Goal: Communication & Community: Answer question/provide support

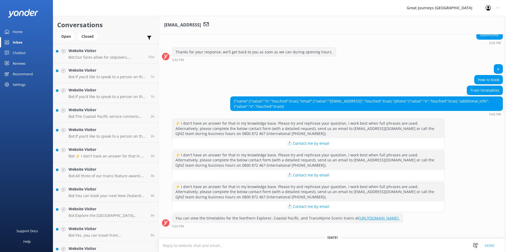
scroll to position [478, 0]
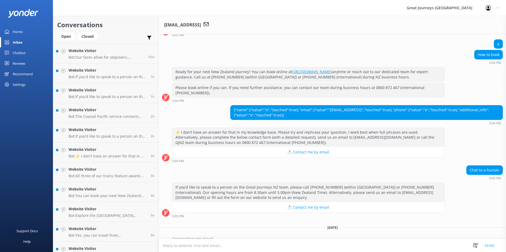
scroll to position [203, 0]
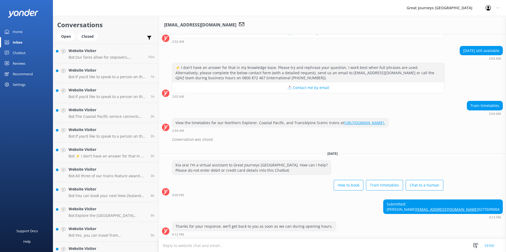
scroll to position [354, 0]
click at [267, 243] on textarea at bounding box center [332, 245] width 347 height 13
click at [215, 245] on textarea at bounding box center [332, 245] width 347 height 13
click at [306, 243] on textarea at bounding box center [332, 245] width 347 height 13
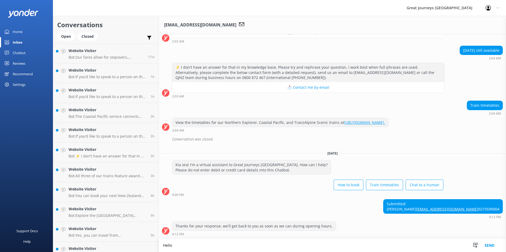
click at [460, 200] on div "Submitted: Chareewan Wongsuwan c_wongsuwan@hotmail.com 0273599004" at bounding box center [442, 207] width 119 height 14
copy div "Chareewan"
click at [216, 245] on textarea "Hello" at bounding box center [332, 245] width 347 height 13
paste textarea "Chareewan"
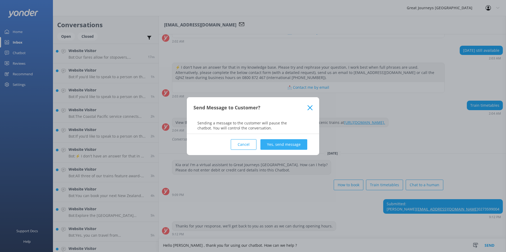
type textarea "Hello [PERSON_NAME] , thank you for using our chatbot. How can we help ?"
click at [277, 145] on button "Yes, send message" at bounding box center [283, 144] width 47 height 11
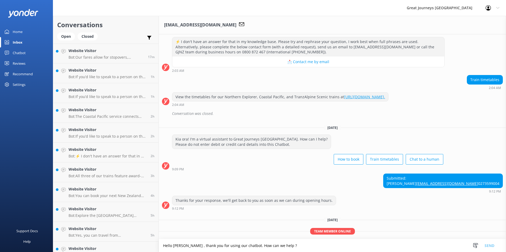
scroll to position [391, 0]
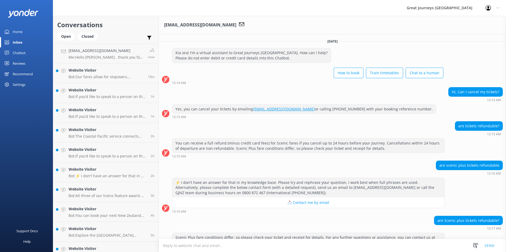
scroll to position [92, 0]
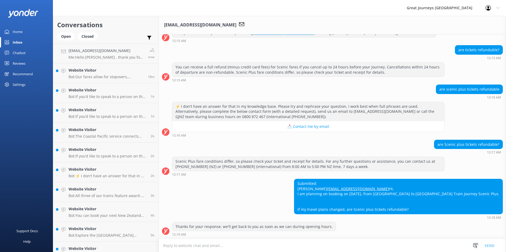
click at [257, 246] on textarea at bounding box center [332, 245] width 347 height 13
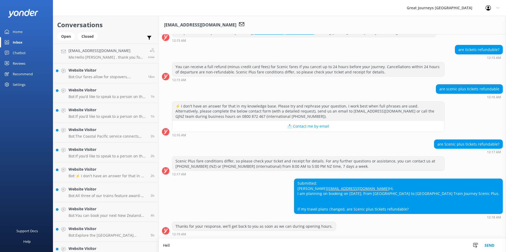
scroll to position [92, 0]
type textarea "Hello [PERSON_NAME], thank you for using our chatbot. We will need 7 days for c…"
click at [345, 248] on textarea "Hello [PERSON_NAME], thank you for using our chatbot. We will need 7 days for c…" at bounding box center [332, 245] width 347 height 13
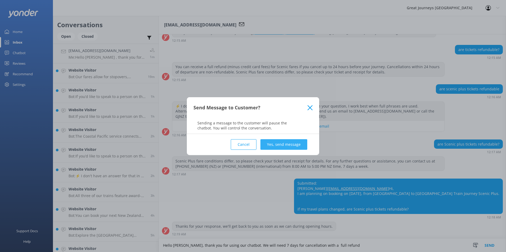
click at [292, 142] on button "Yes, send message" at bounding box center [283, 144] width 47 height 11
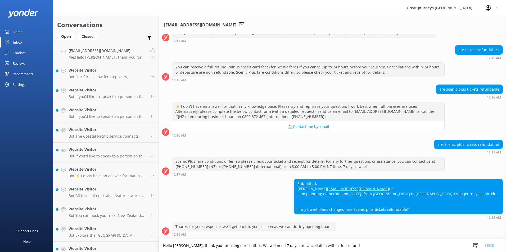
scroll to position [126, 0]
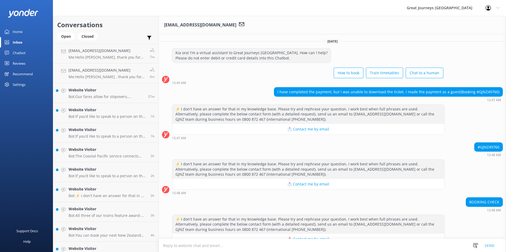
scroll to position [212, 0]
